Goal: Transaction & Acquisition: Book appointment/travel/reservation

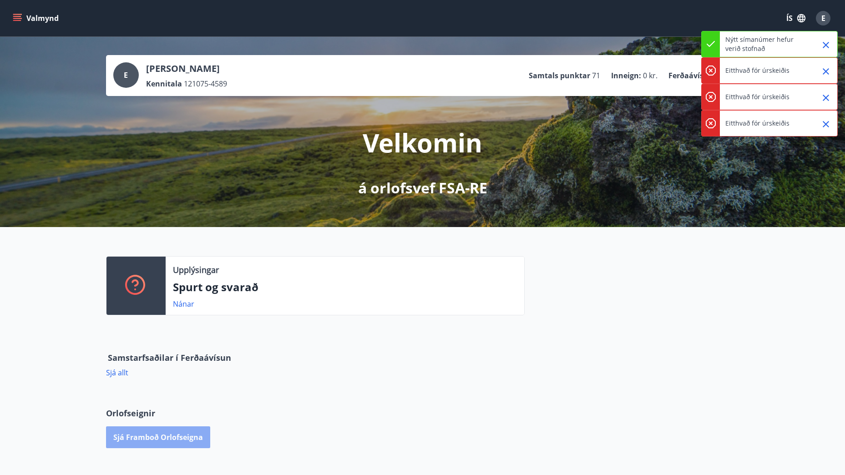
click at [186, 441] on button "Sjá framboð orlofseigna" at bounding box center [158, 437] width 104 height 22
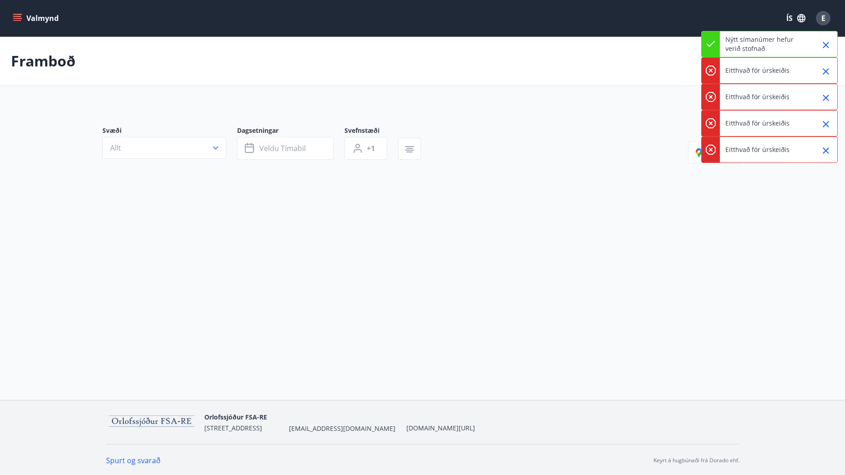
click at [25, 15] on button "Valmynd" at bounding box center [36, 18] width 51 height 16
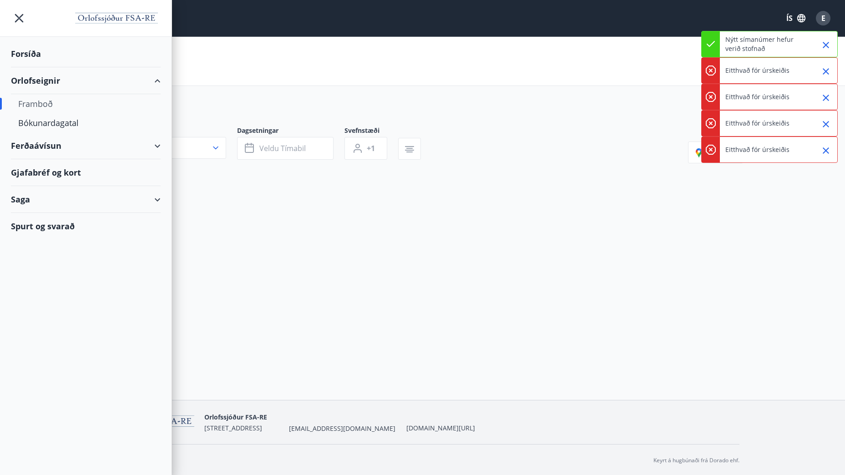
click at [48, 83] on div "Orlofseignir" at bounding box center [86, 80] width 150 height 27
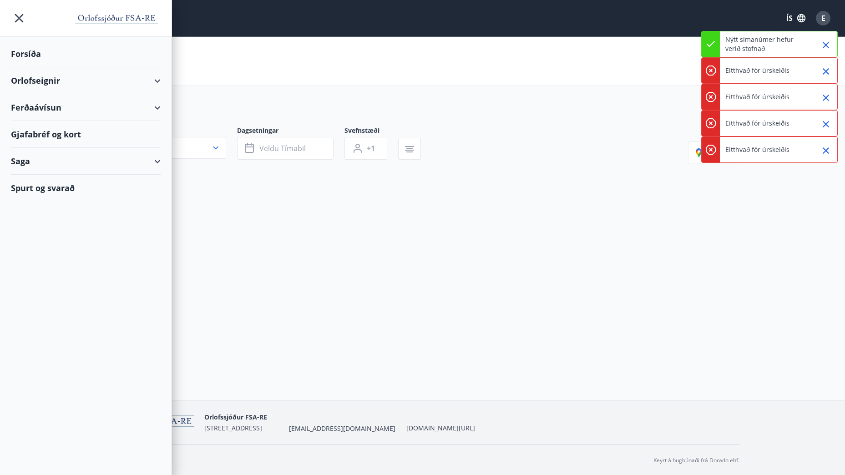
click at [44, 80] on div "Orlofseignir" at bounding box center [86, 80] width 150 height 27
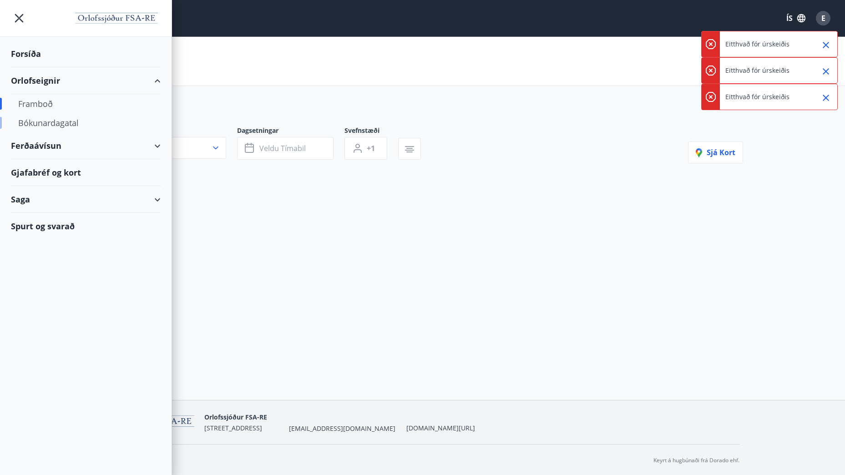
click at [42, 120] on div "Bókunardagatal" at bounding box center [85, 122] width 135 height 19
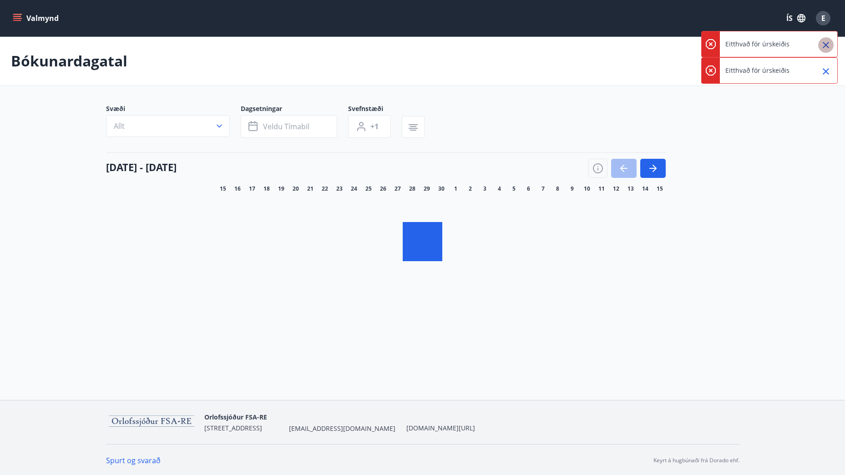
click at [828, 45] on icon "Close" at bounding box center [825, 45] width 11 height 11
click at [830, 46] on icon "Close" at bounding box center [825, 45] width 11 height 11
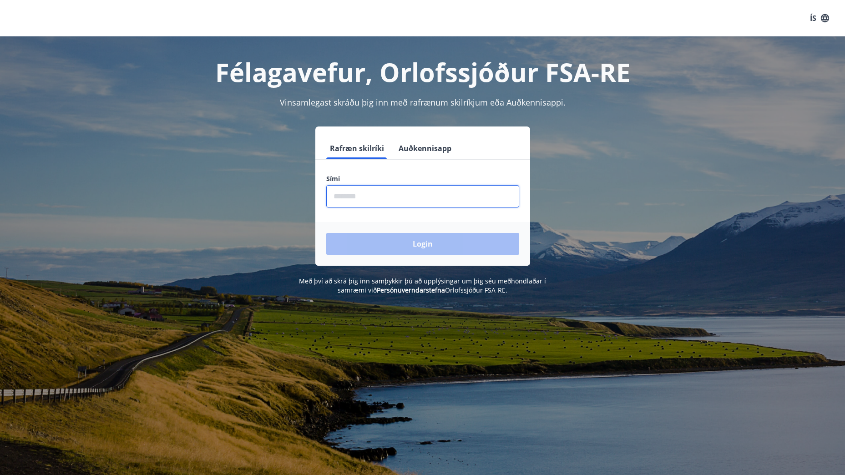
click at [374, 197] on input "phone" at bounding box center [422, 196] width 193 height 22
type input "********"
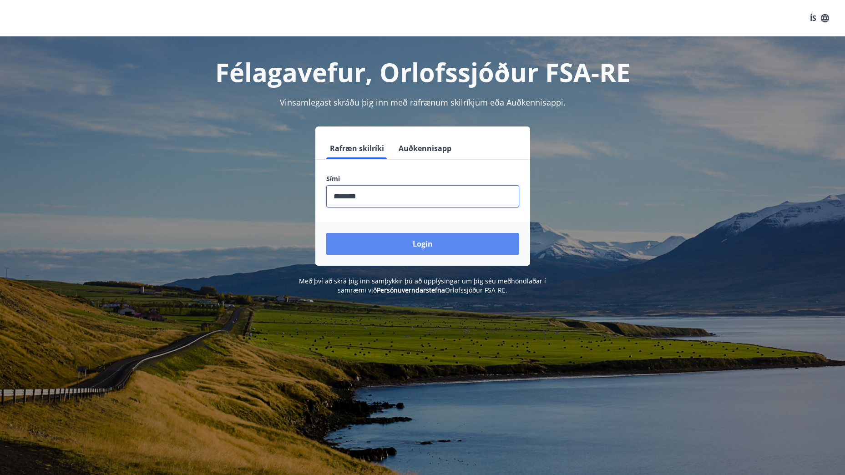
click at [385, 242] on button "Login" at bounding box center [422, 244] width 193 height 22
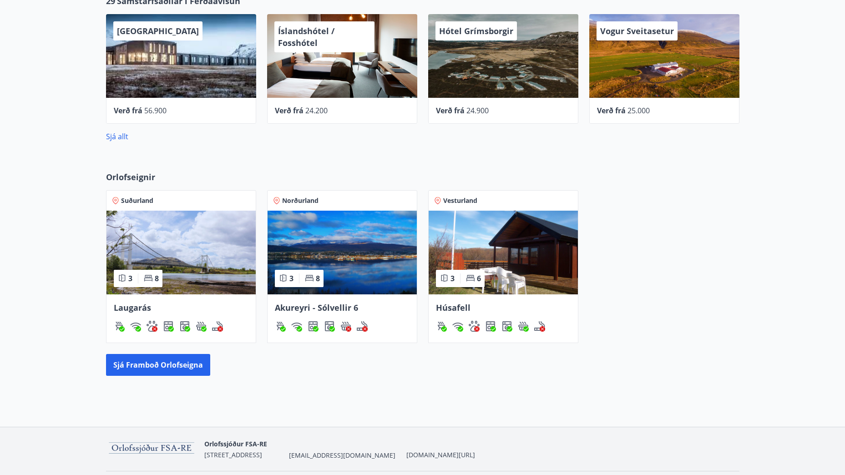
scroll to position [385, 0]
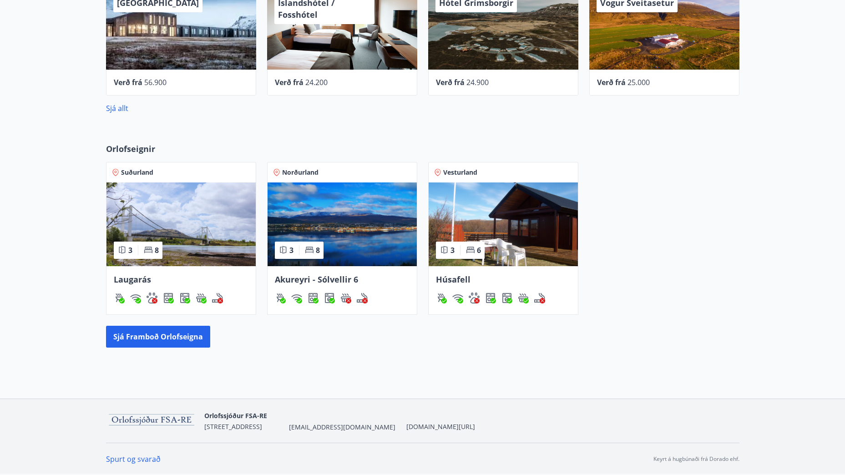
click at [358, 237] on img at bounding box center [342, 224] width 149 height 84
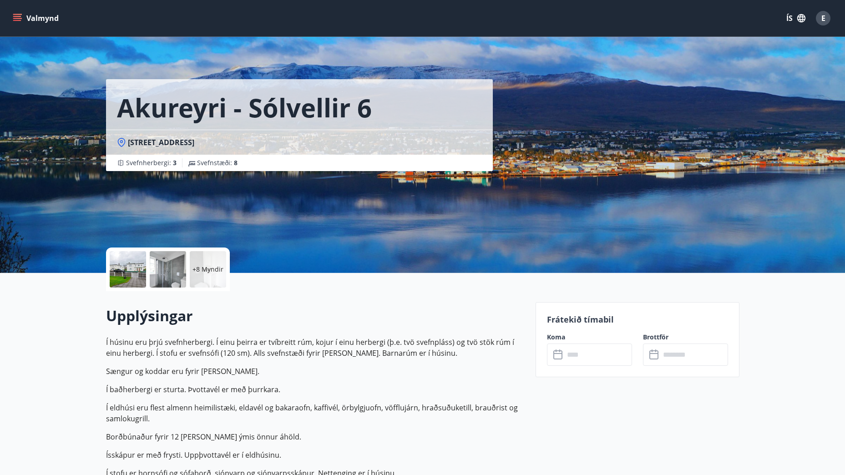
click at [597, 356] on input "text" at bounding box center [598, 355] width 68 height 22
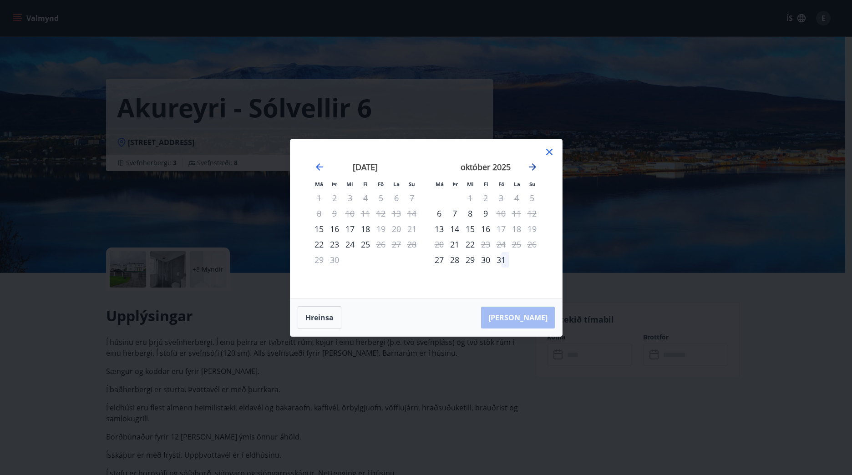
click at [530, 163] on icon "Move forward to switch to the next month." at bounding box center [532, 167] width 11 height 11
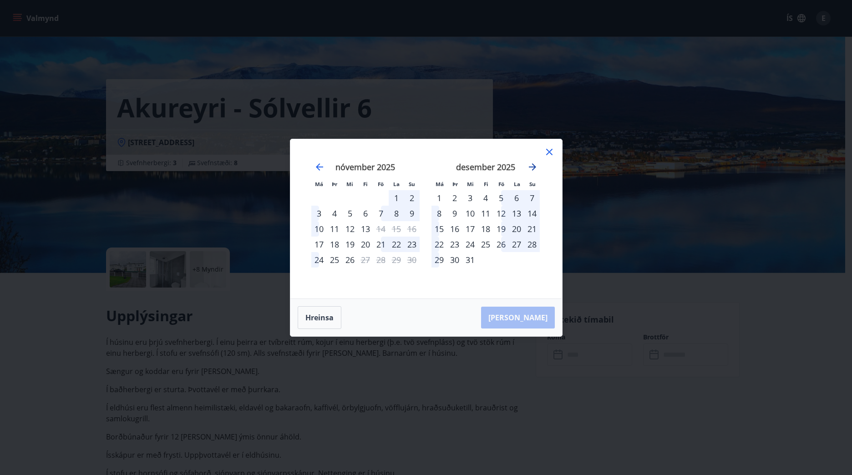
click at [530, 164] on icon "Move forward to switch to the next month." at bounding box center [532, 167] width 11 height 11
click at [532, 167] on icon "Move forward to switch to the next month." at bounding box center [532, 167] width 11 height 11
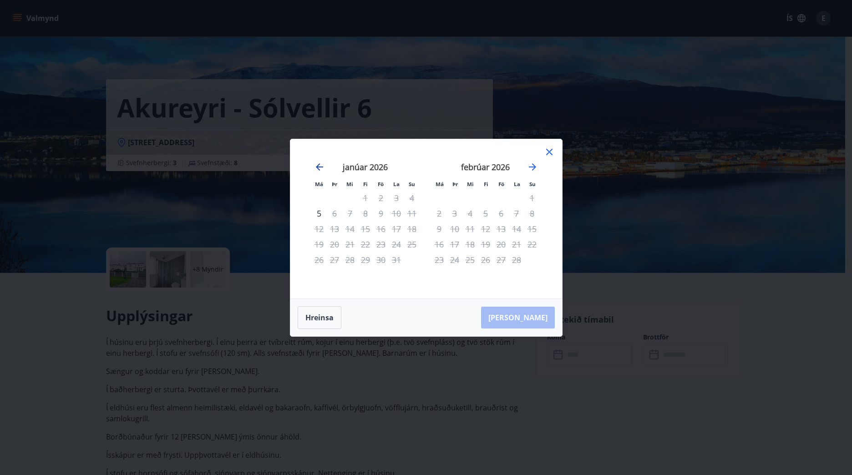
click at [319, 163] on icon "Move backward to switch to the previous month." at bounding box center [319, 167] width 11 height 11
click at [318, 163] on icon "Move backward to switch to the previous month." at bounding box center [319, 167] width 11 height 11
